Goal: Check status: Check status

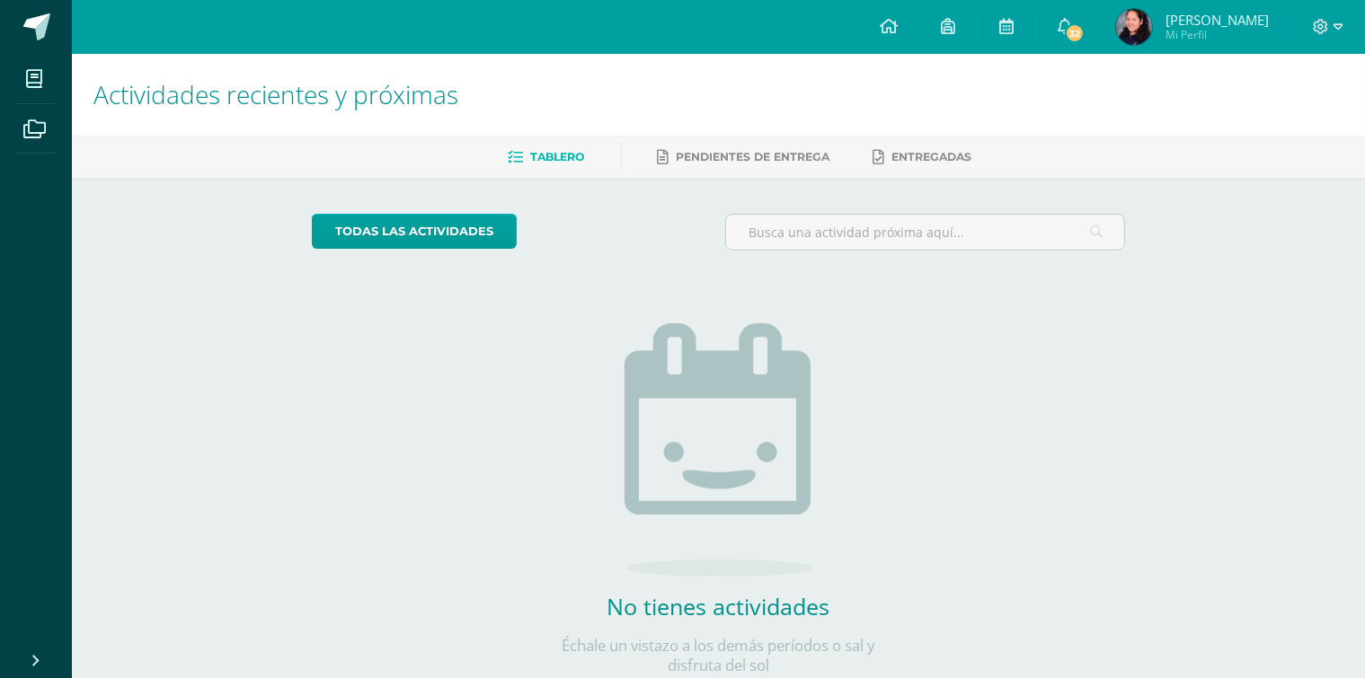
click at [1125, 28] on img at bounding box center [1134, 27] width 36 height 36
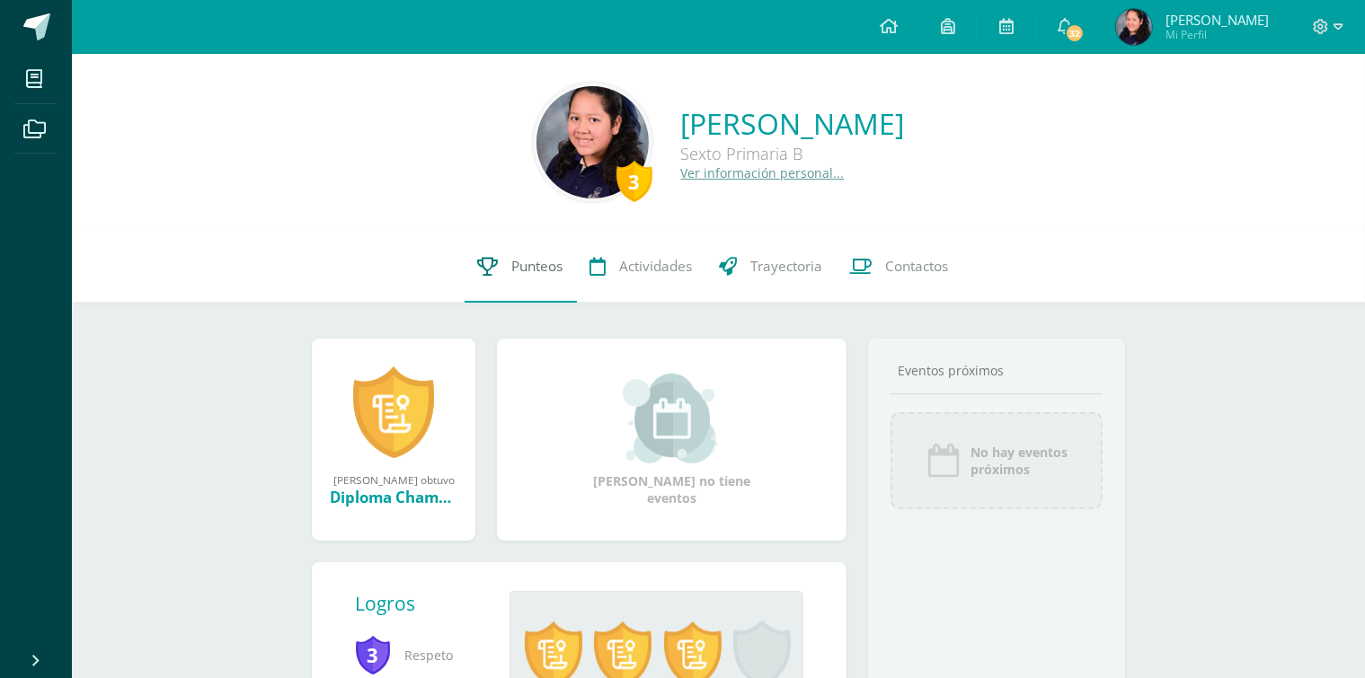
click at [539, 271] on span "Punteos" at bounding box center [537, 266] width 51 height 19
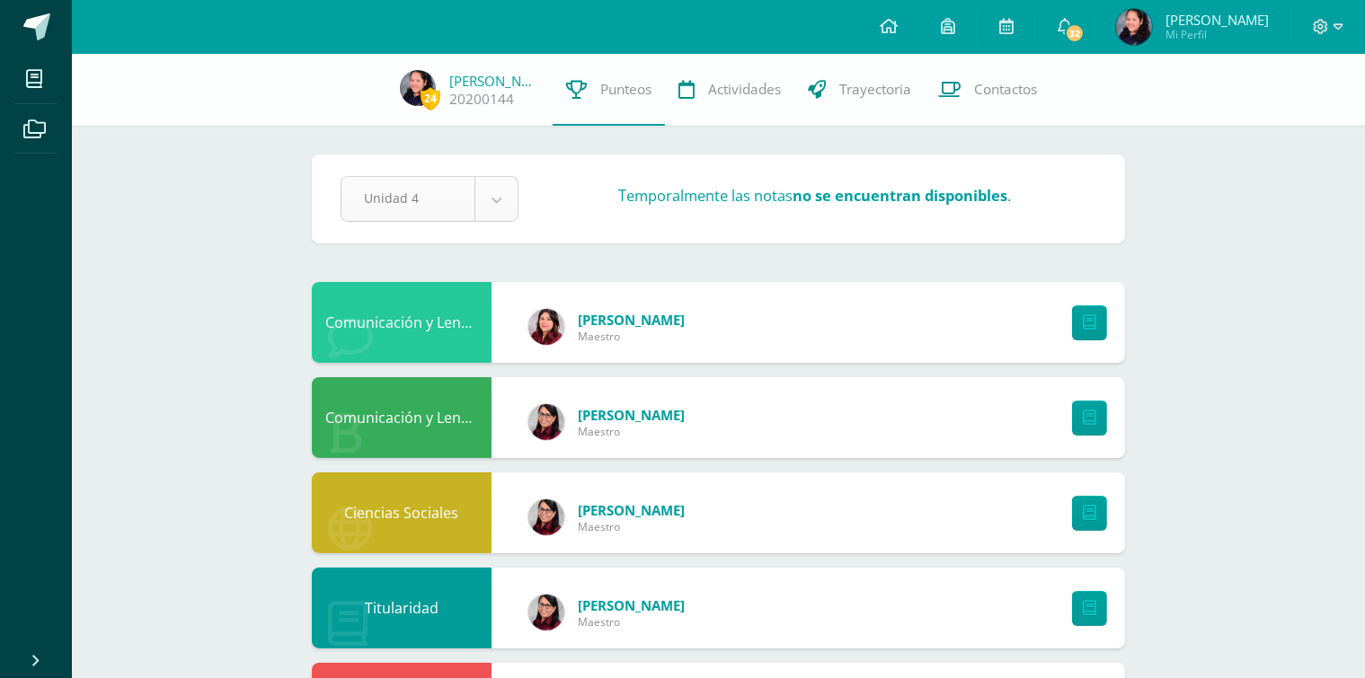
click at [509, 203] on body "Mis cursos Archivos Cerrar panel Ciencias Naturales y Tecnología Sexto Primaria…" at bounding box center [682, 675] width 1365 height 1351
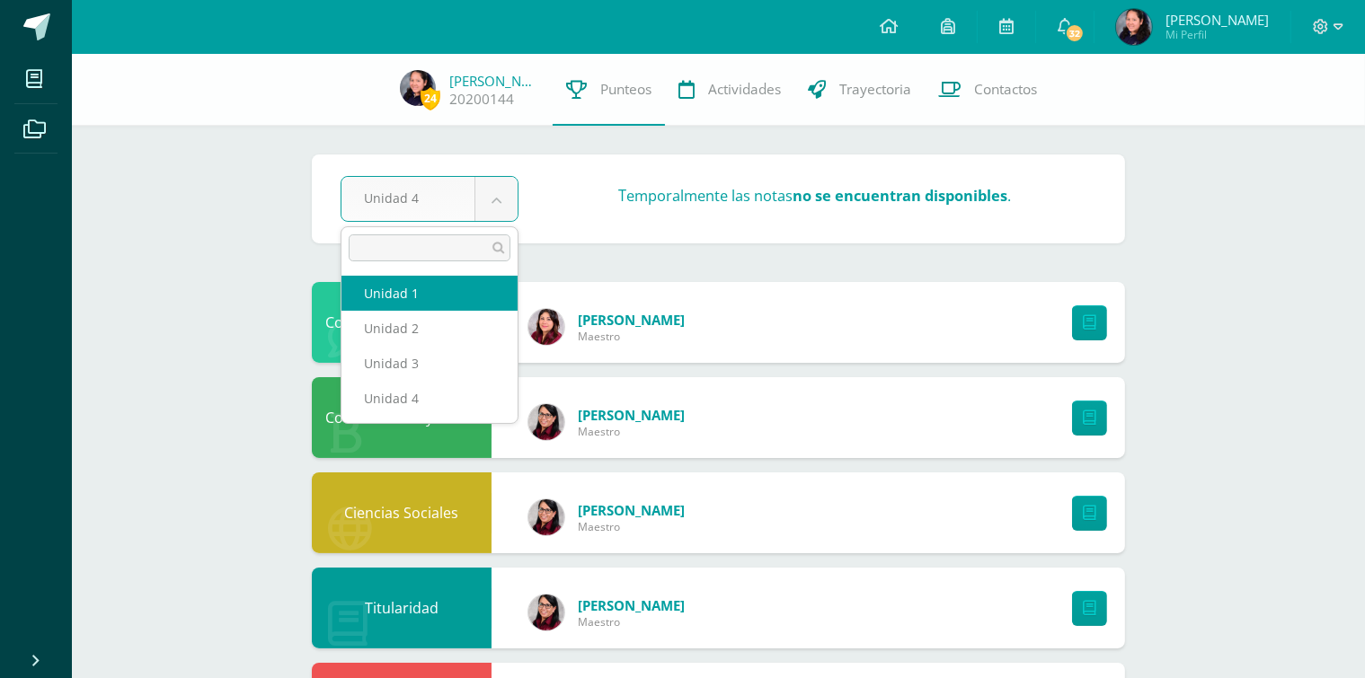
select select "Unidad 1"
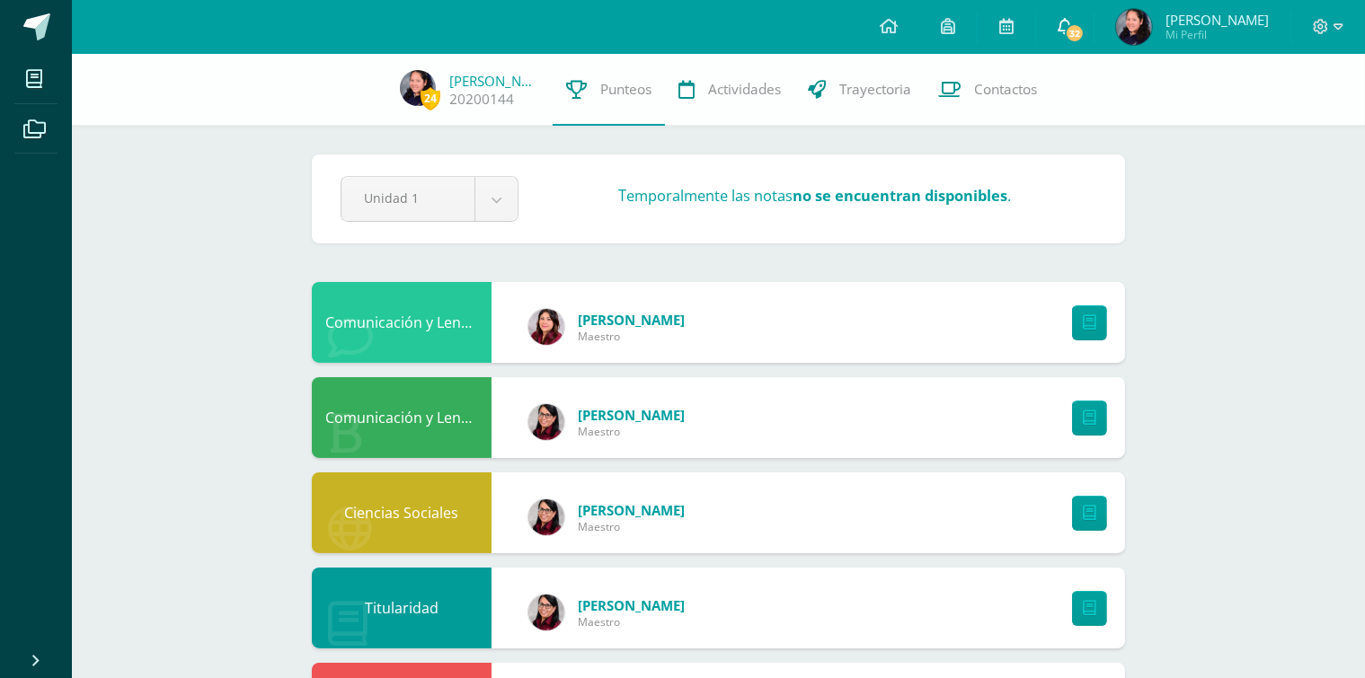
click at [1076, 28] on span "32" at bounding box center [1075, 33] width 20 height 20
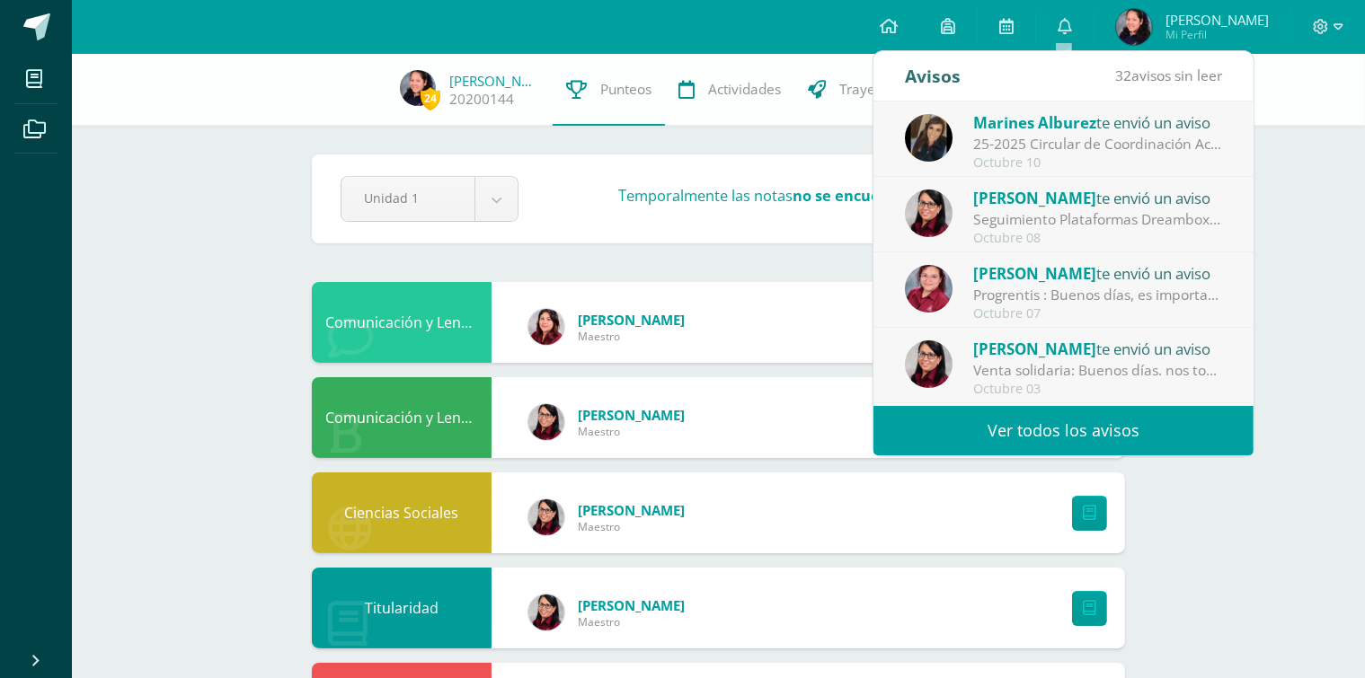
click at [1108, 439] on link "Ver todos los avisos" at bounding box center [1063, 430] width 380 height 49
click at [1031, 432] on link "Ver todos los avisos" at bounding box center [1063, 430] width 380 height 49
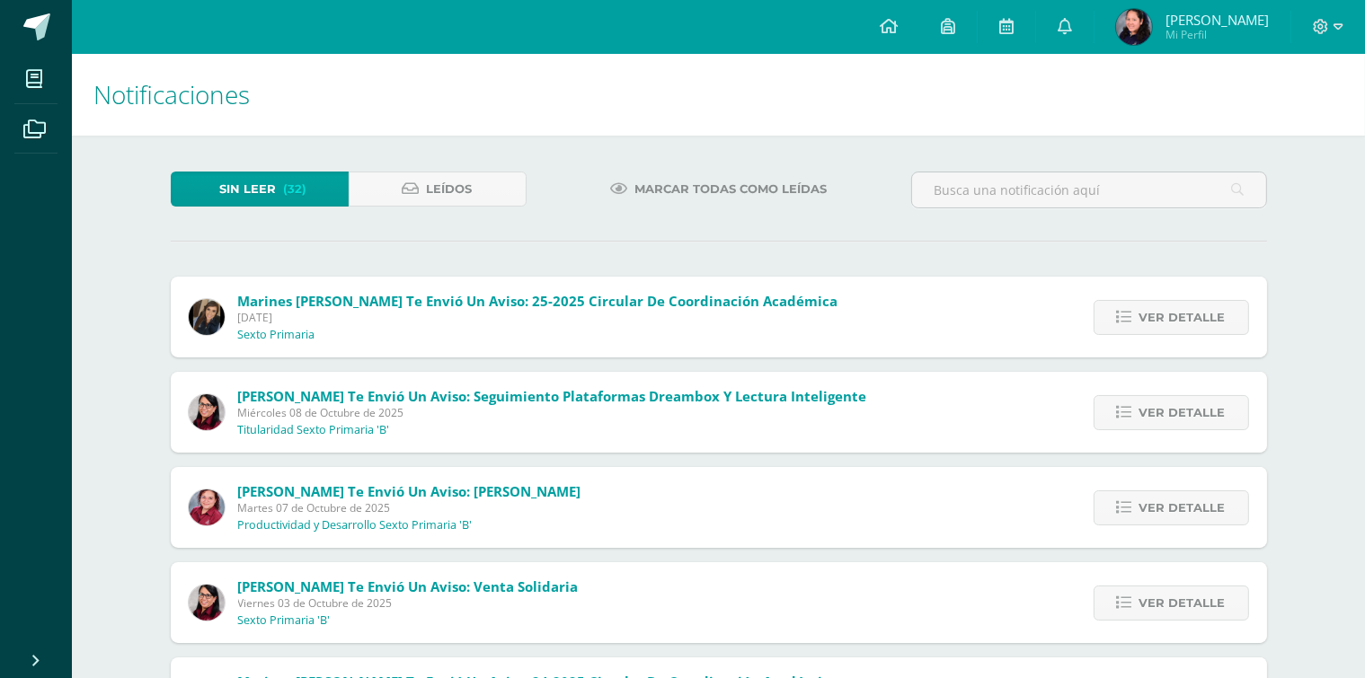
click at [698, 182] on span "Marcar todas como leídas" at bounding box center [730, 189] width 192 height 33
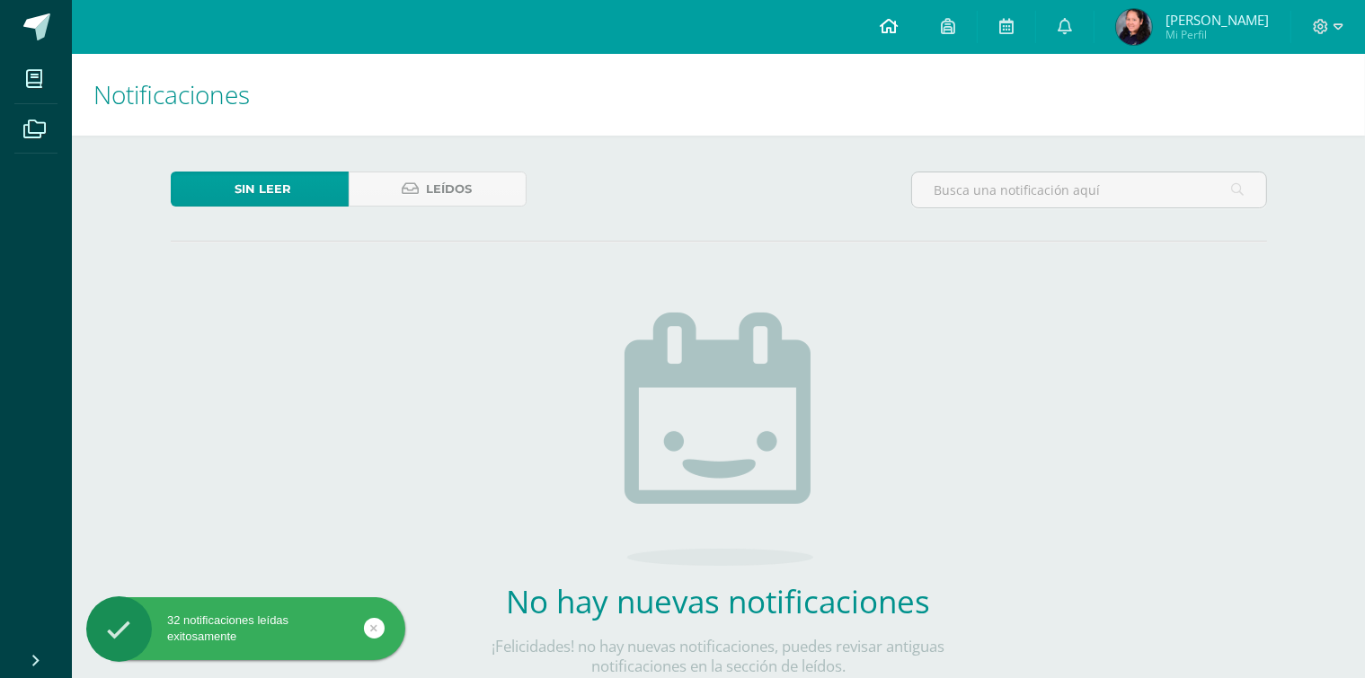
click at [888, 39] on link at bounding box center [888, 27] width 61 height 54
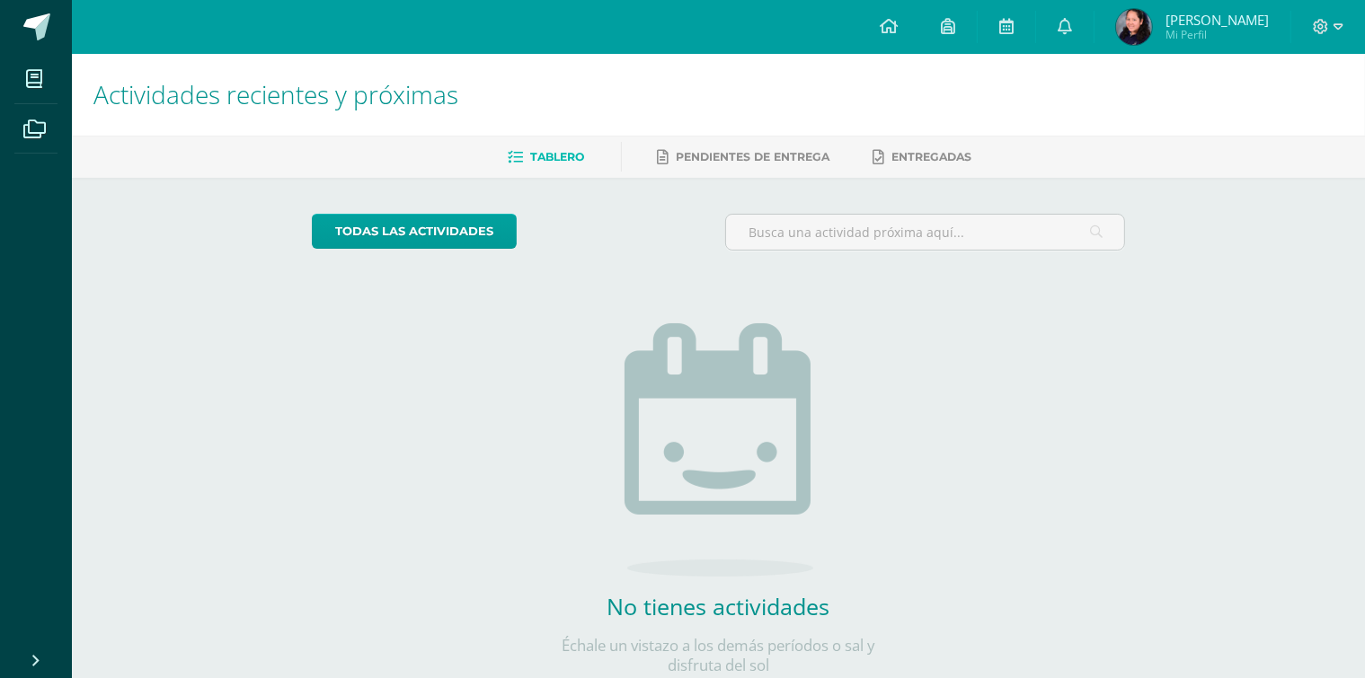
click at [1121, 28] on img at bounding box center [1134, 27] width 36 height 36
